Goal: Information Seeking & Learning: Find specific fact

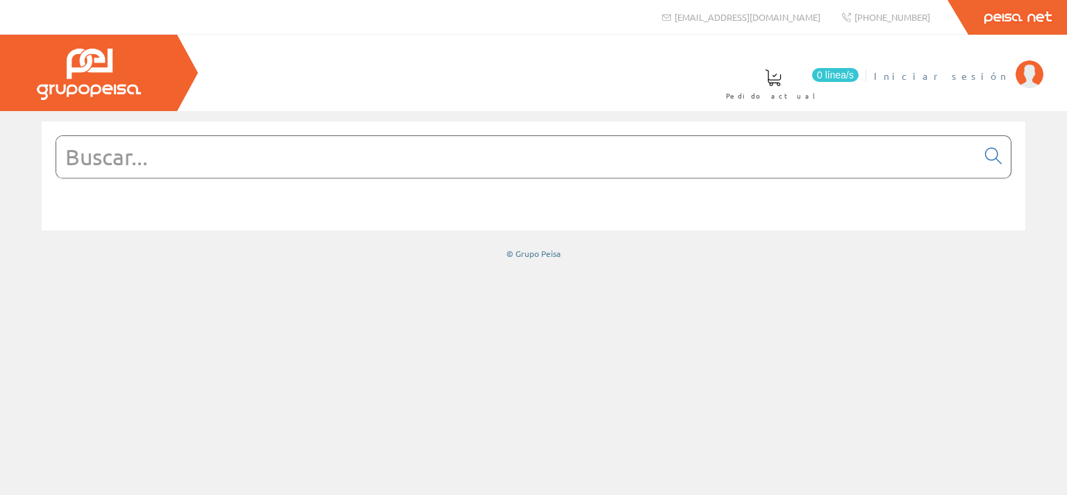
click at [998, 77] on span "Iniciar sesión" at bounding box center [941, 76] width 135 height 14
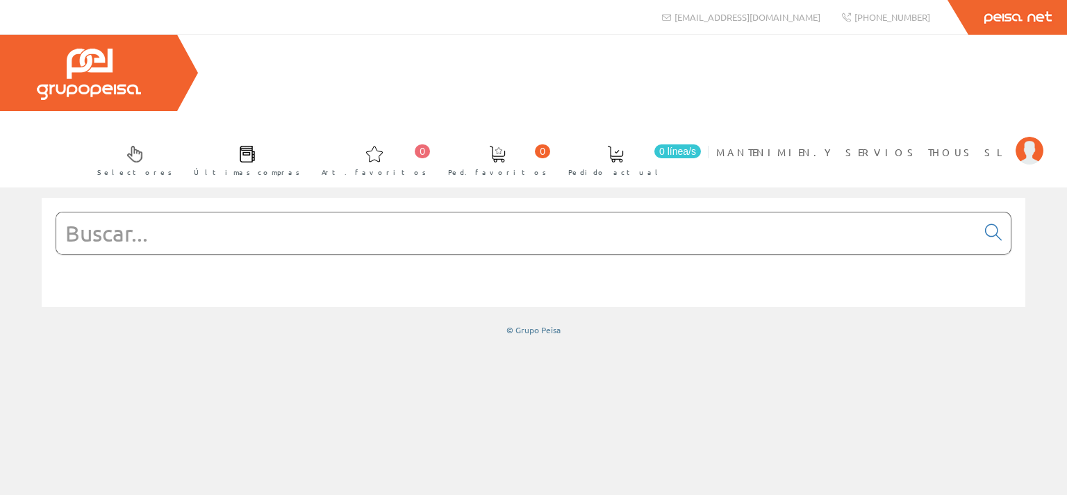
click at [279, 213] on input "text" at bounding box center [516, 234] width 920 height 42
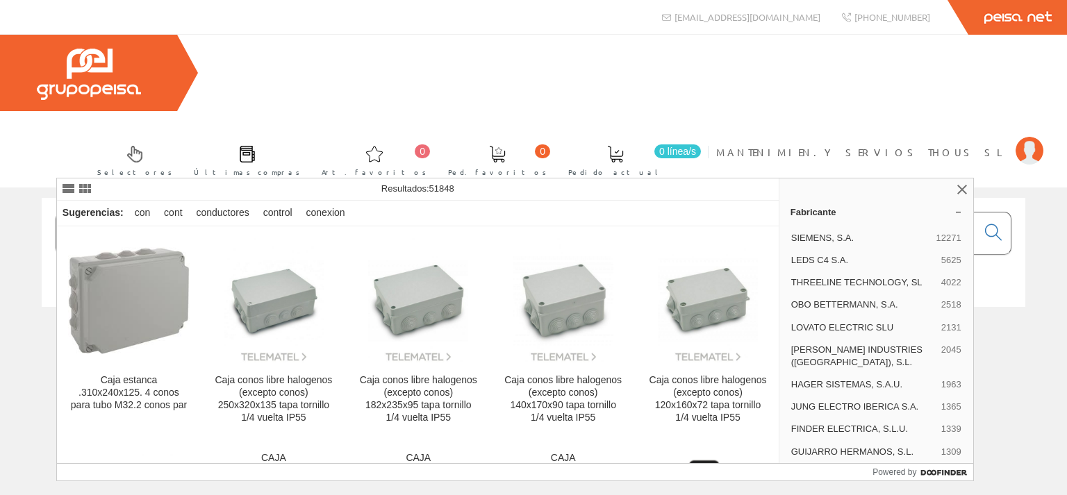
click at [165, 213] on input "cono" at bounding box center [516, 234] width 920 height 42
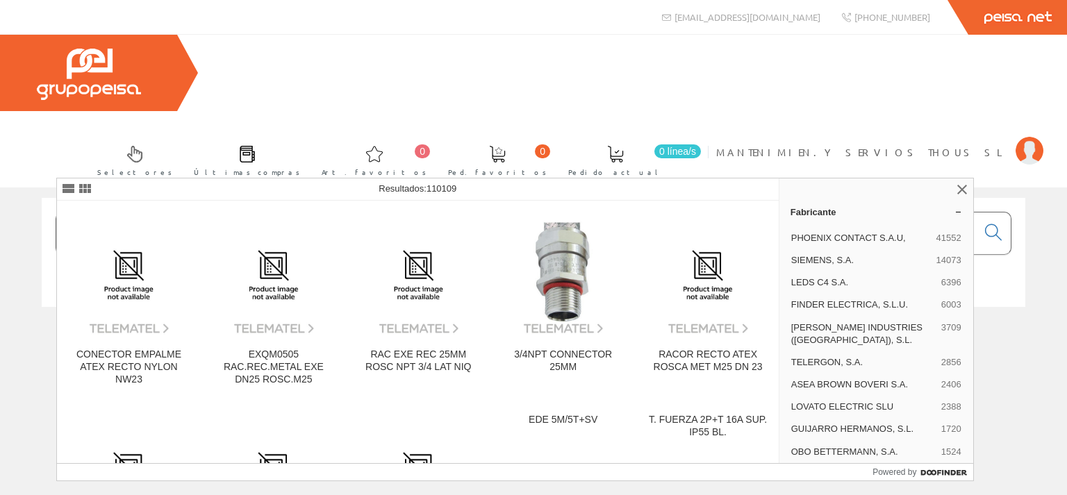
type input "cono0505"
click at [992, 228] on icon at bounding box center [993, 233] width 17 height 10
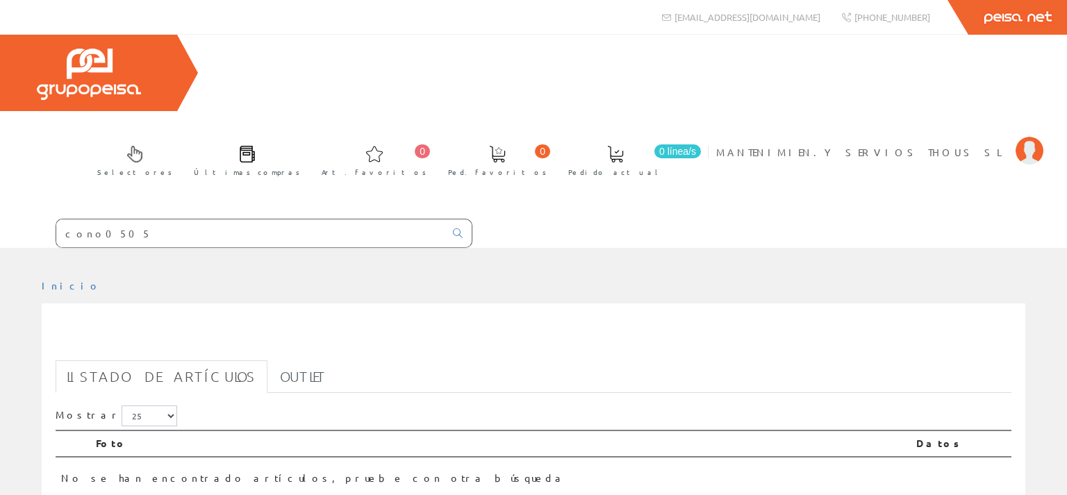
click at [101, 220] on input "cono0505" at bounding box center [250, 234] width 388 height 28
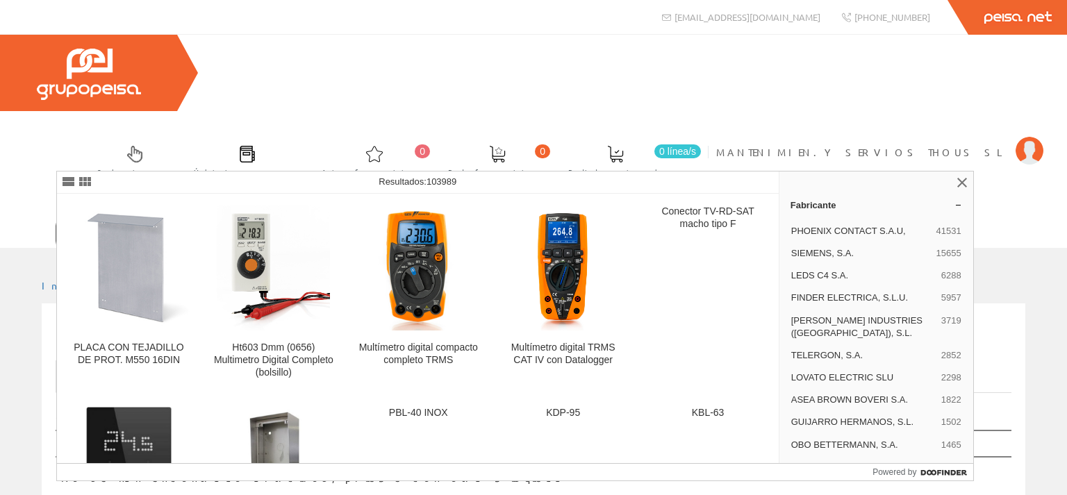
click at [104, 220] on input "cons0654" at bounding box center [250, 234] width 388 height 28
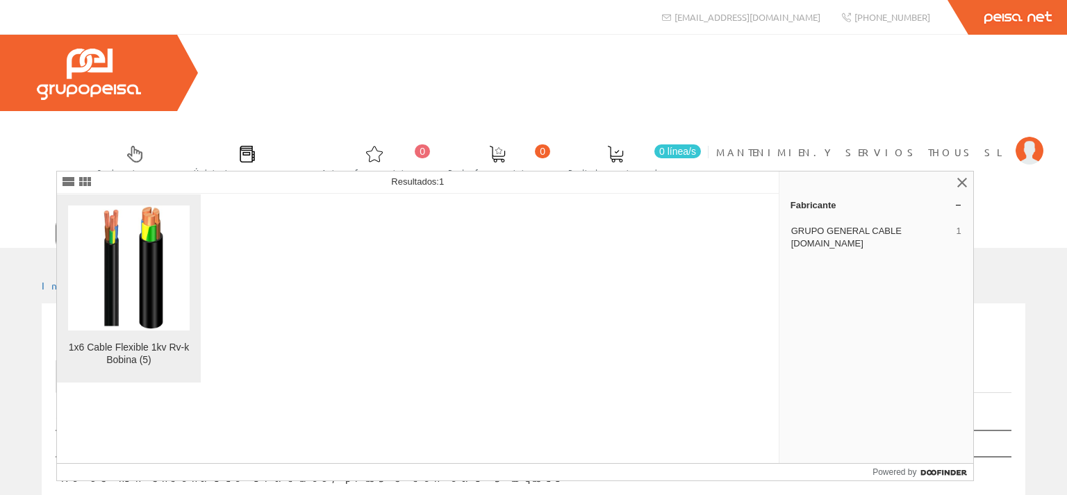
type input "cons0694"
click at [147, 288] on img at bounding box center [129, 268] width 94 height 125
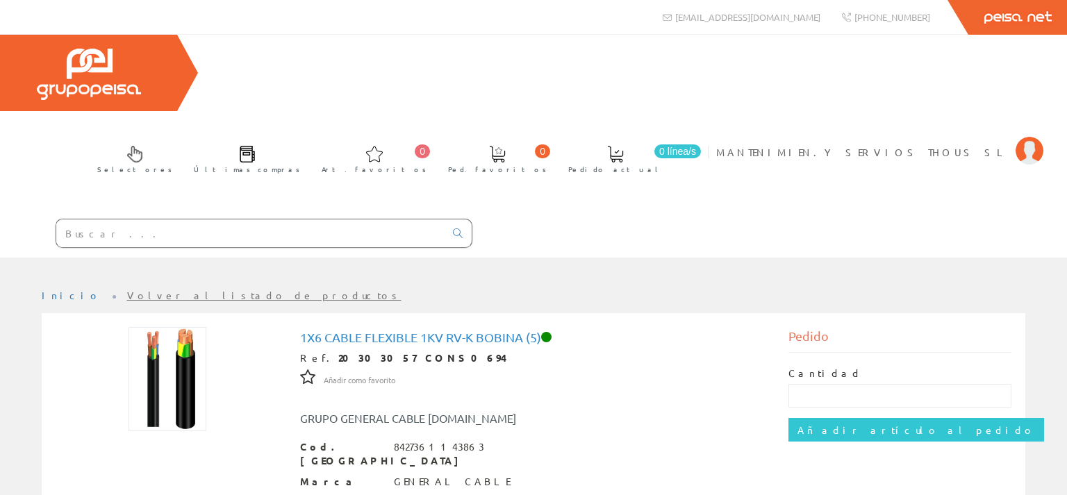
click at [223, 220] on input "text" at bounding box center [250, 234] width 388 height 28
paste input "CONO0503"
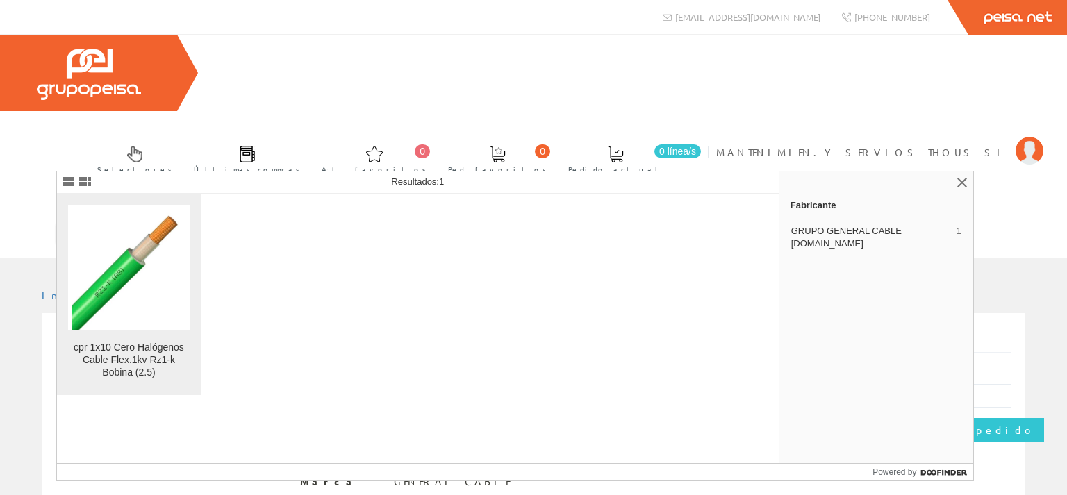
type input "CONO0503"
click at [103, 332] on link "cpr 1x10 Cero Halógenos Cable Flex.1kv Rz1-k Bobina (2.5)" at bounding box center [129, 295] width 144 height 201
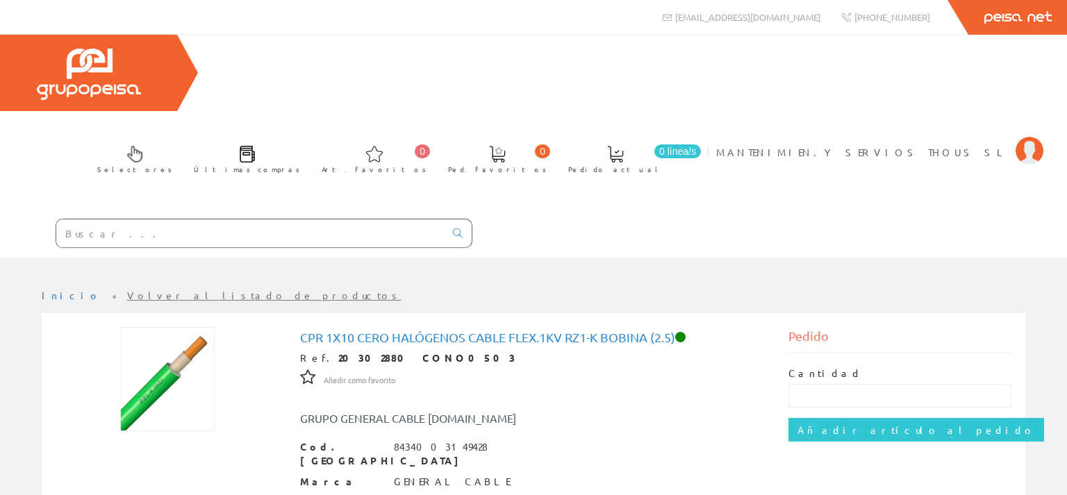
scroll to position [73, 0]
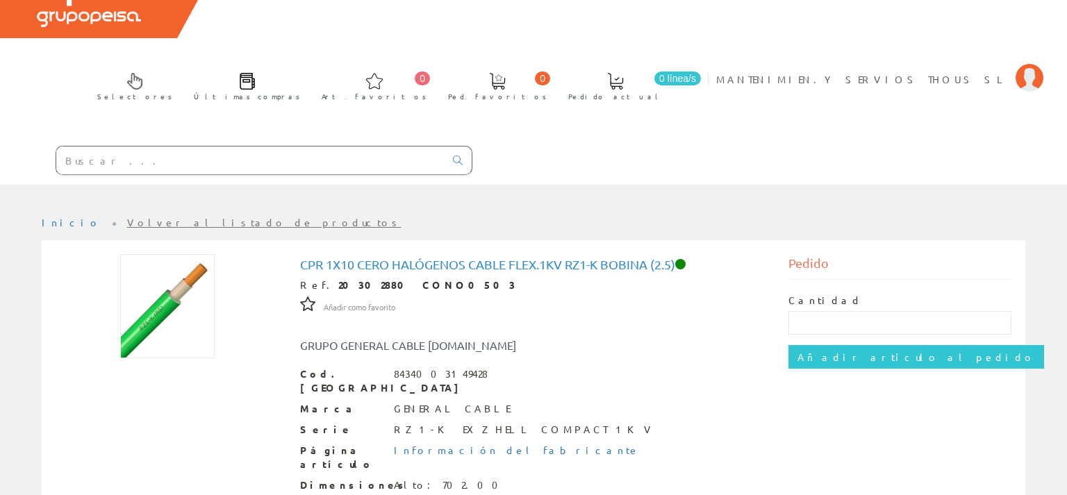
click at [110, 147] on input "text" at bounding box center [250, 161] width 388 height 28
paste input "CONS1211"
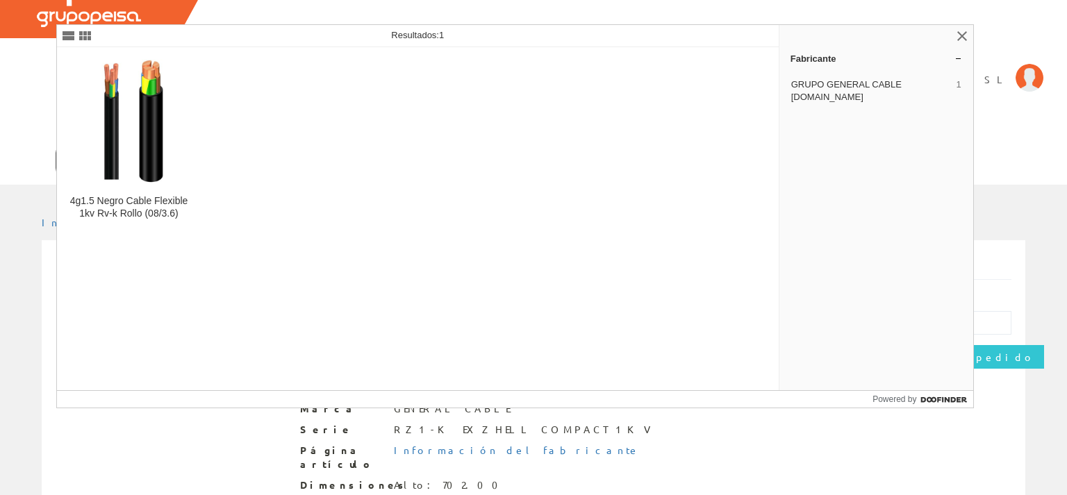
type input "CONS1211"
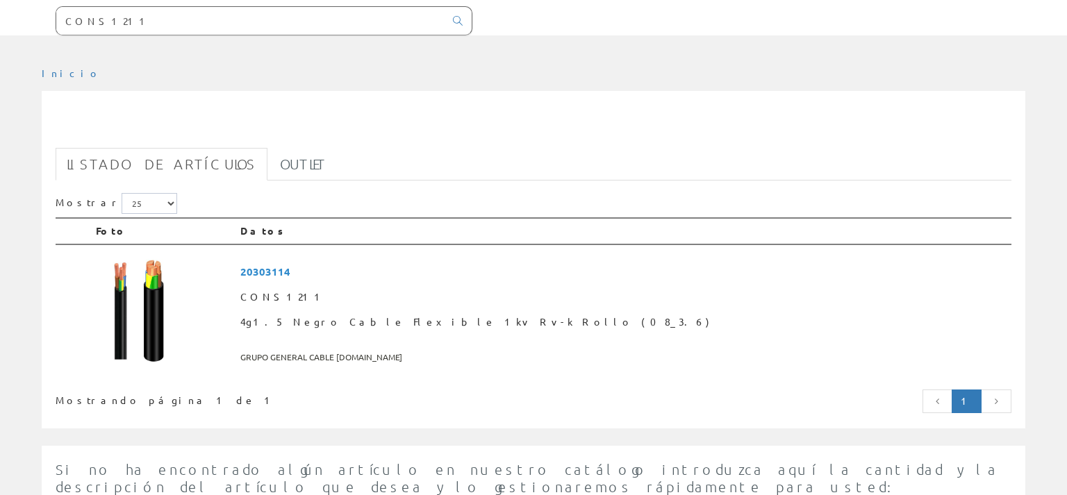
scroll to position [220, 0]
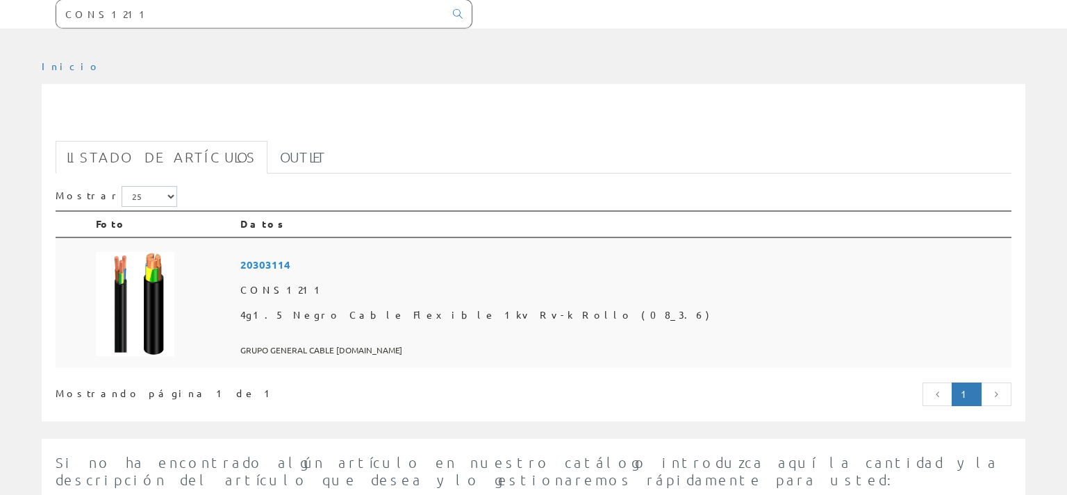
click at [149, 252] on img at bounding box center [135, 304] width 78 height 104
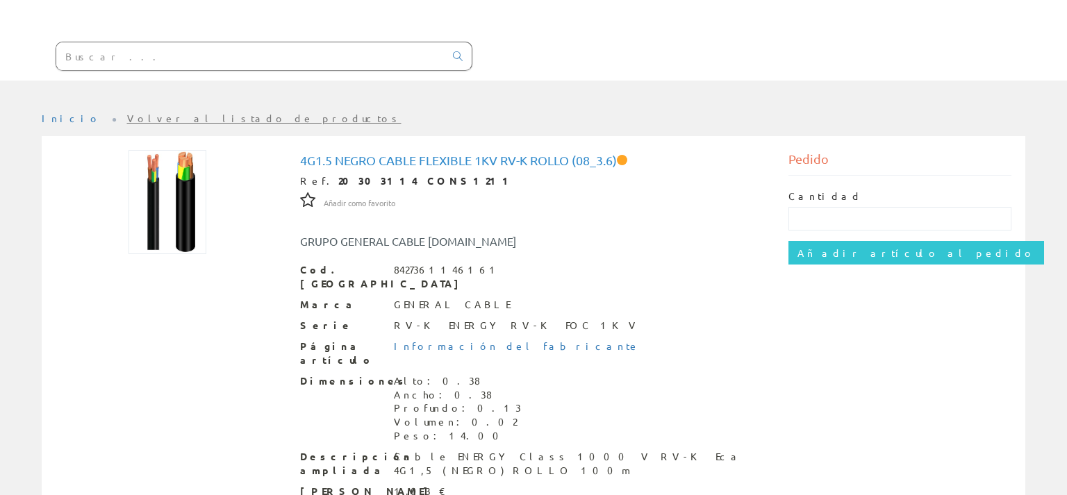
scroll to position [191, 0]
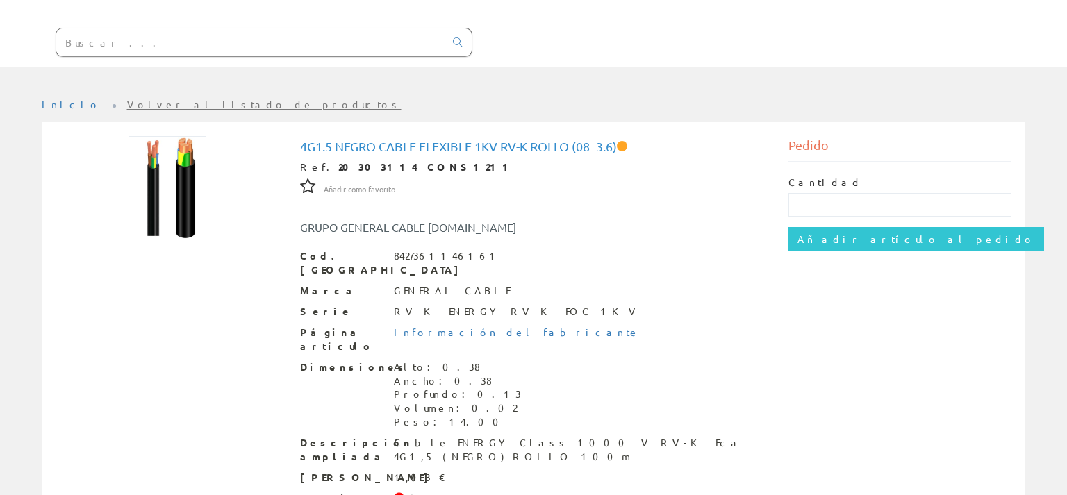
click at [63, 98] on li "Inicio" at bounding box center [80, 105] width 77 height 14
click at [52, 98] on link "Inicio" at bounding box center [71, 104] width 59 height 13
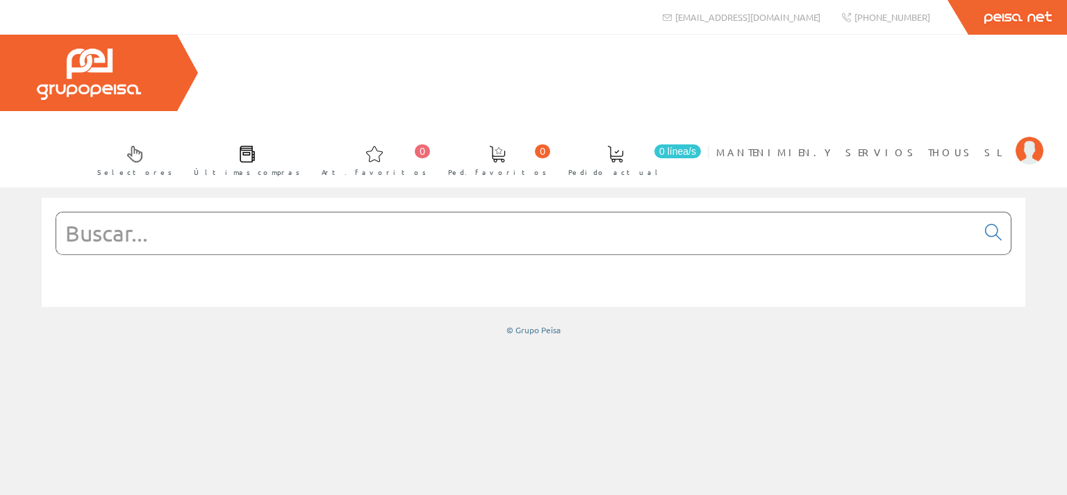
click at [156, 213] on input "text" at bounding box center [516, 234] width 920 height 42
paste input "CONS1115"
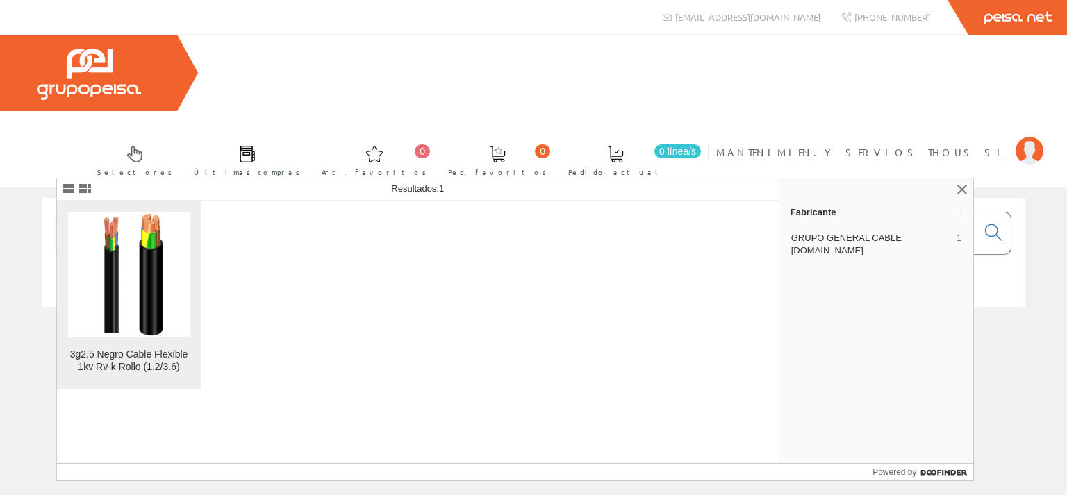
type input "CONS1115"
click at [149, 279] on img at bounding box center [129, 275] width 94 height 125
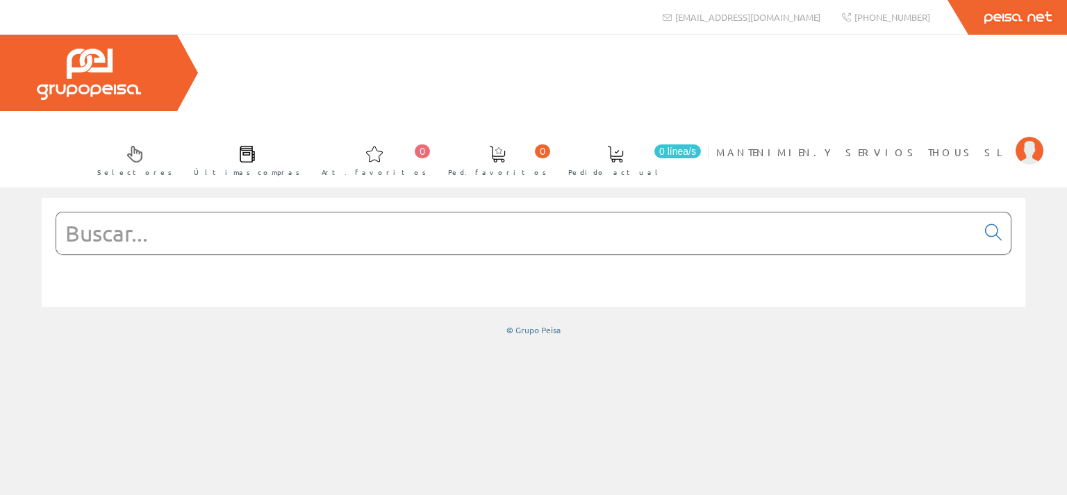
click at [114, 213] on input "text" at bounding box center [516, 234] width 920 height 42
paste input "CONS1111"
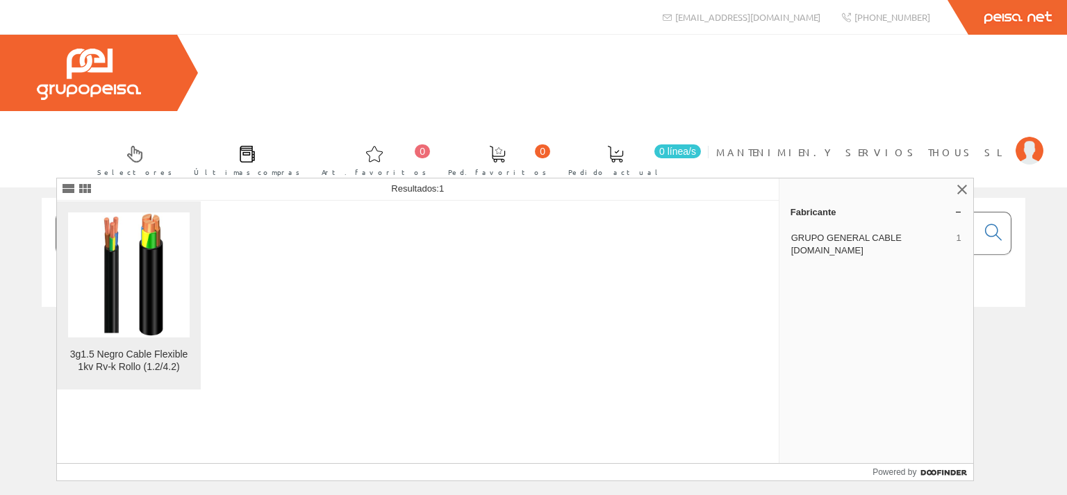
type input "CONS1111"
click at [167, 276] on img at bounding box center [129, 275] width 94 height 125
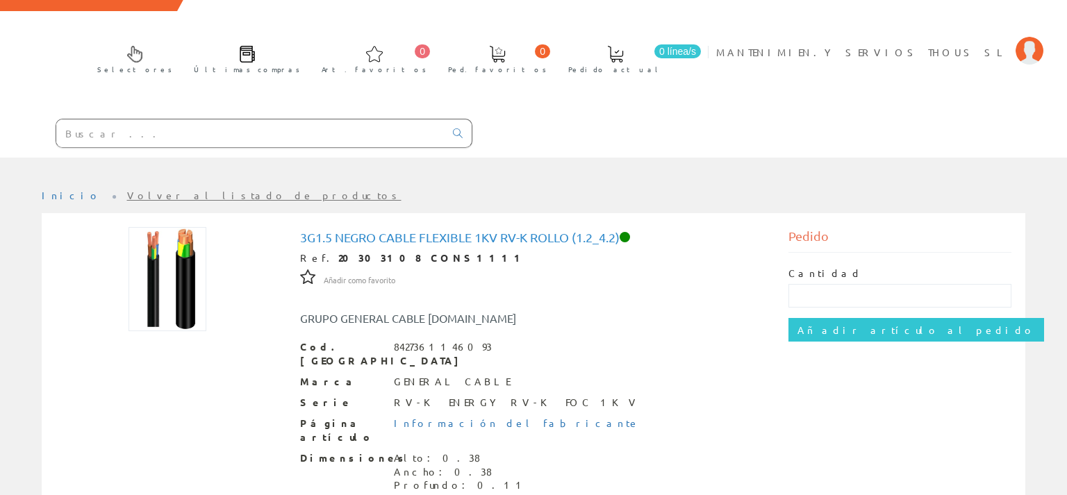
scroll to position [191, 0]
